Goal: Navigation & Orientation: Find specific page/section

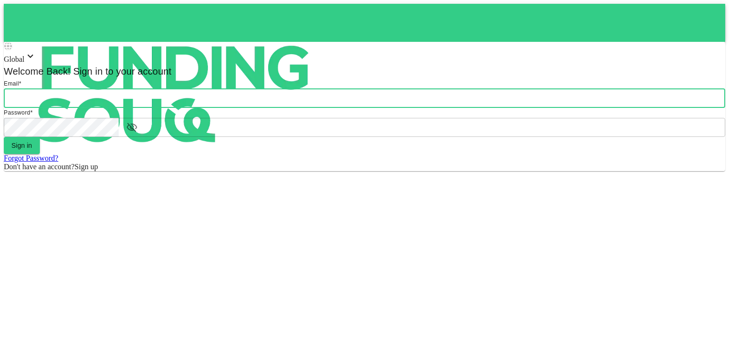
click at [356, 108] on input "email" at bounding box center [365, 98] width 722 height 19
type input "[PERSON_NAME][EMAIL_ADDRESS][DOMAIN_NAME]"
click at [40, 154] on button "Sign in" at bounding box center [22, 145] width 36 height 17
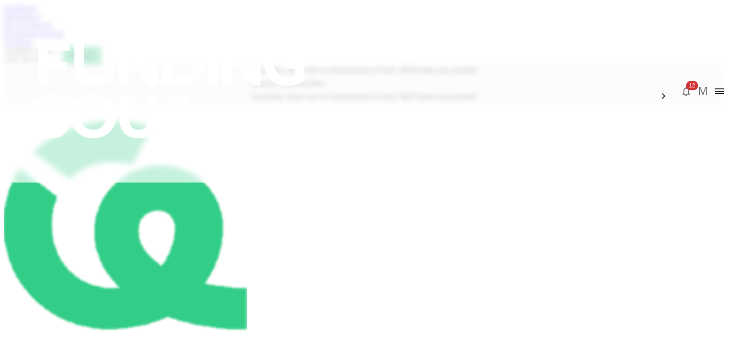
click at [53, 29] on link "My Investments" at bounding box center [28, 25] width 49 height 8
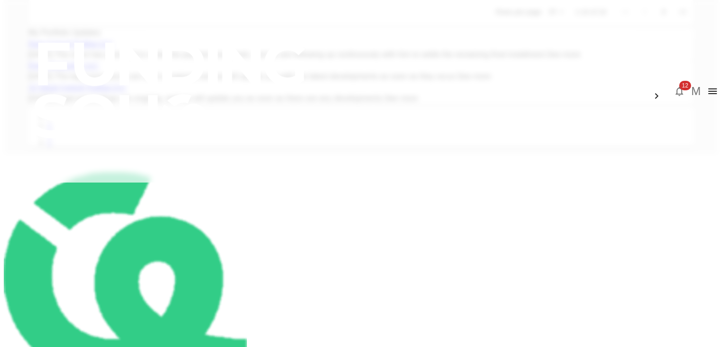
scroll to position [355, 0]
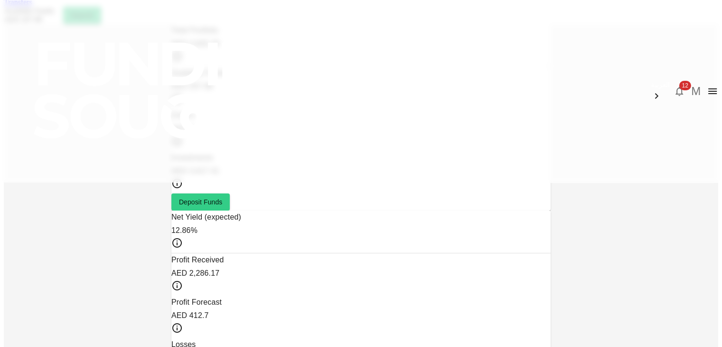
scroll to position [47, 0]
